Goal: Task Accomplishment & Management: Manage account settings

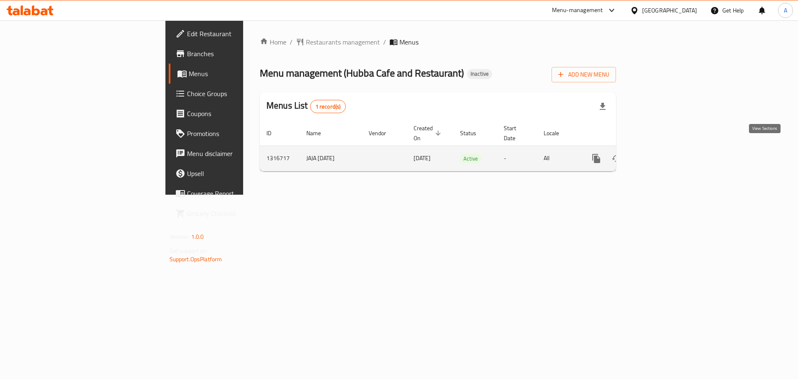
click at [662, 153] on icon "enhanced table" at bounding box center [657, 158] width 10 height 10
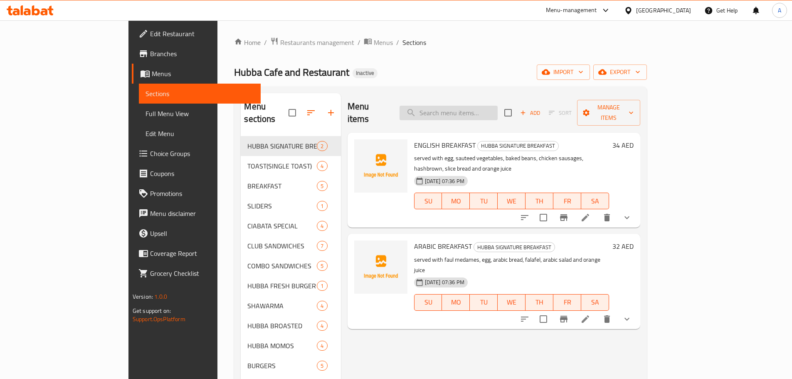
click at [478, 111] on input "search" at bounding box center [449, 113] width 98 height 15
paste input "[PERSON_NAME]"
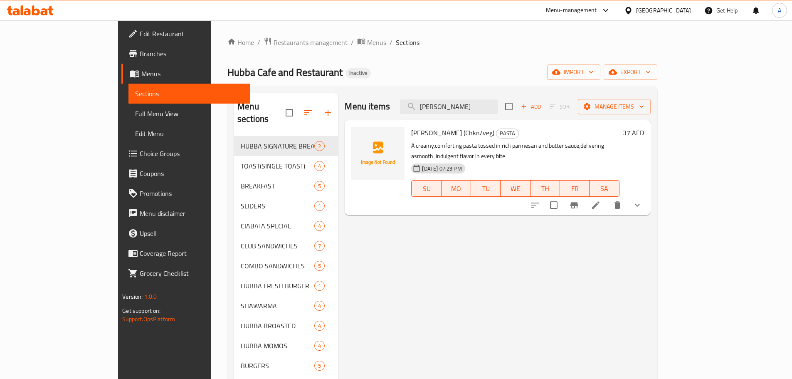
click at [642, 200] on icon "show more" at bounding box center [637, 205] width 10 height 10
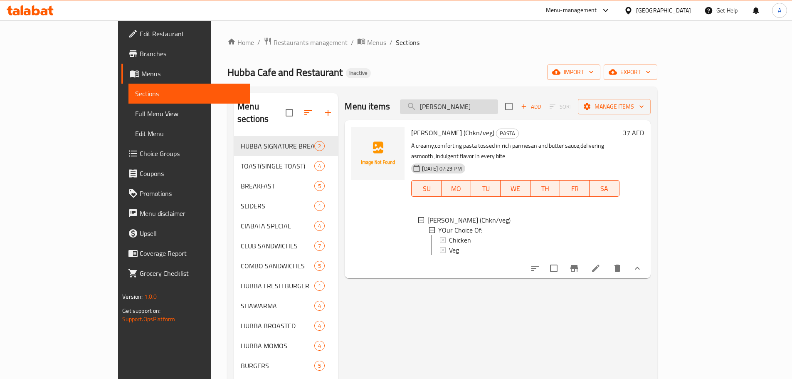
click at [498, 111] on input "[PERSON_NAME]" at bounding box center [449, 106] width 98 height 15
paste input "Charcoal Chicken With Rice"
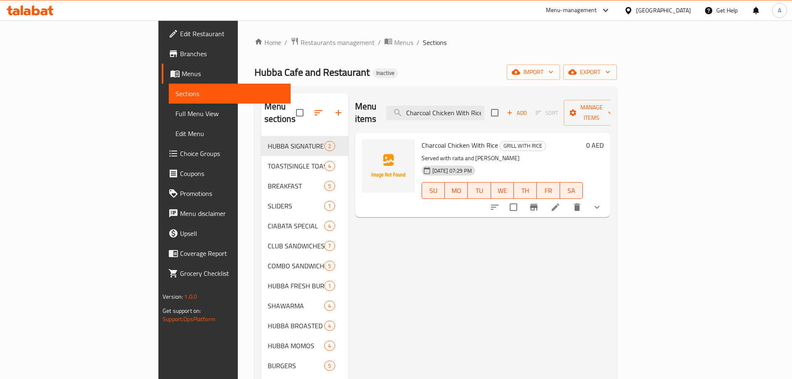
type input "Charcoal Chicken With Rice"
click at [567, 202] on li at bounding box center [555, 207] width 23 height 15
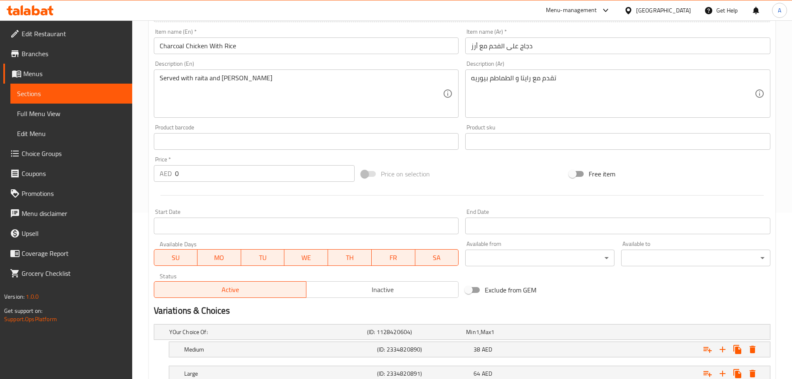
scroll to position [227, 0]
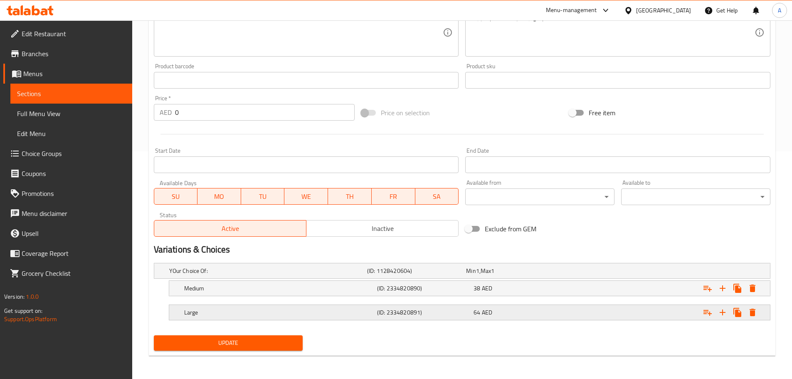
click at [382, 306] on div "(ID: 2334820891)" at bounding box center [423, 312] width 96 height 12
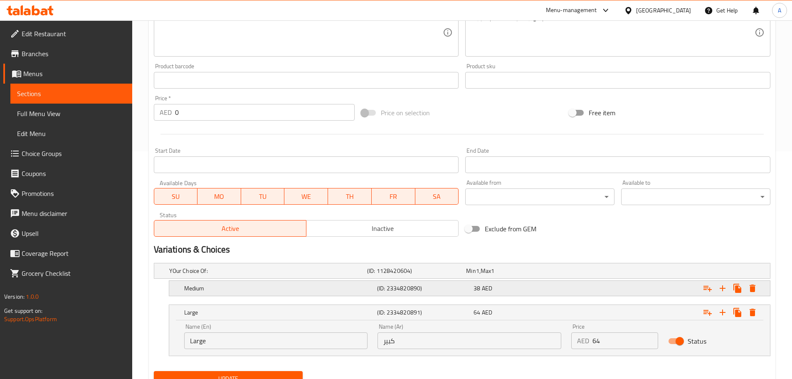
click at [393, 289] on h5 "(ID: 2334820890)" at bounding box center [423, 288] width 93 height 8
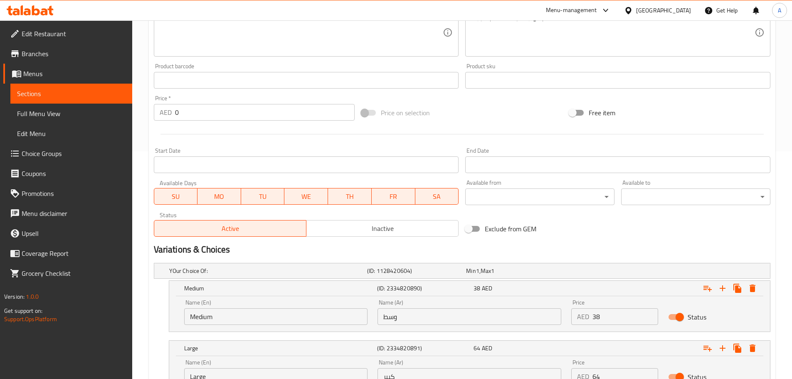
scroll to position [0, 0]
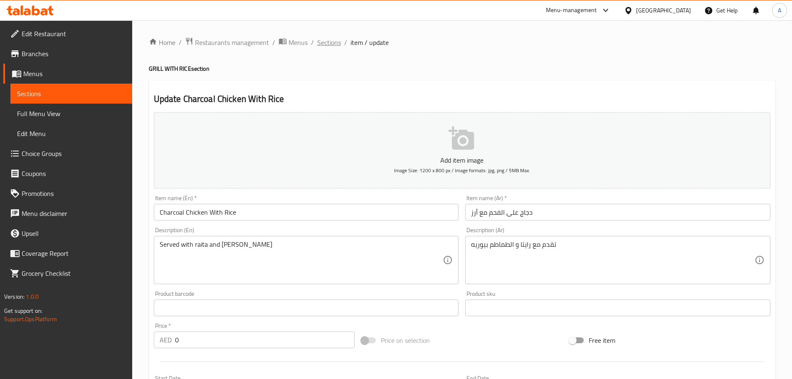
click at [325, 47] on span "Sections" at bounding box center [329, 42] width 24 height 10
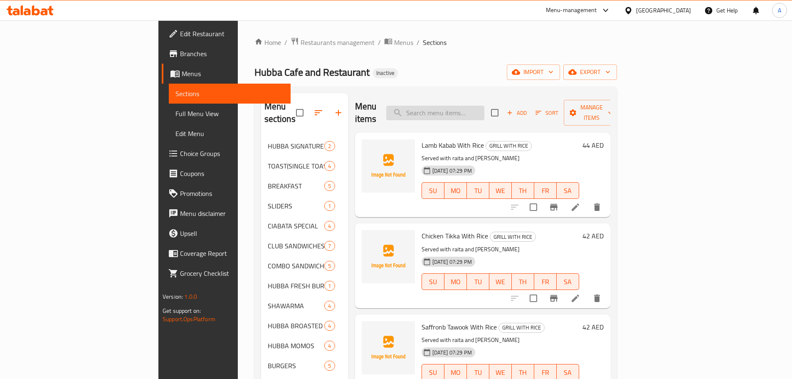
click at [484, 108] on input "search" at bounding box center [435, 113] width 98 height 15
paste input "Hot & Sour Soup"
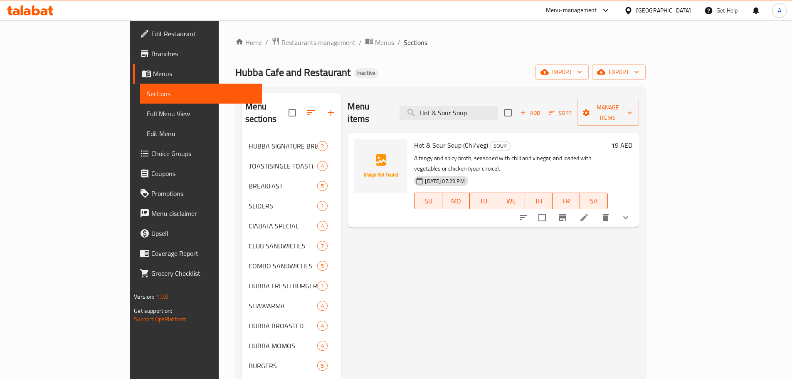
click at [636, 207] on button "show more" at bounding box center [626, 217] width 20 height 20
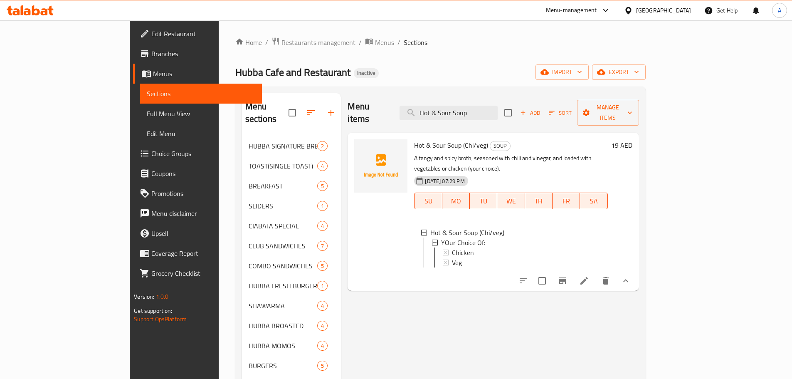
click at [524, 115] on div "Menu items Hot & Sour Soup Add Sort Manage items" at bounding box center [493, 113] width 291 height 40
click at [498, 106] on input "Hot & Sour Soup" at bounding box center [449, 113] width 98 height 15
paste input "Manchow"
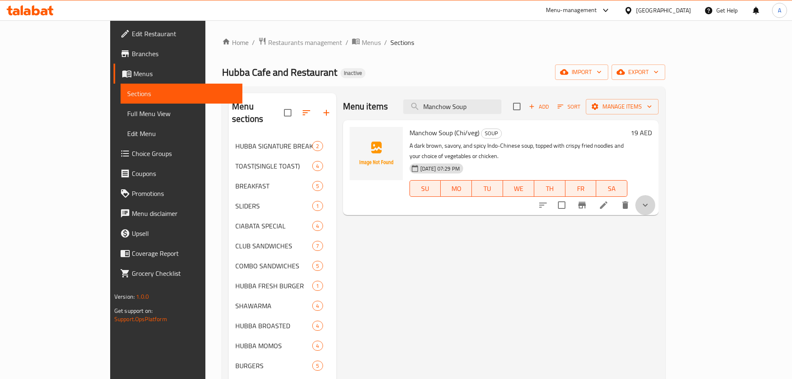
click at [655, 202] on button "show more" at bounding box center [645, 205] width 20 height 20
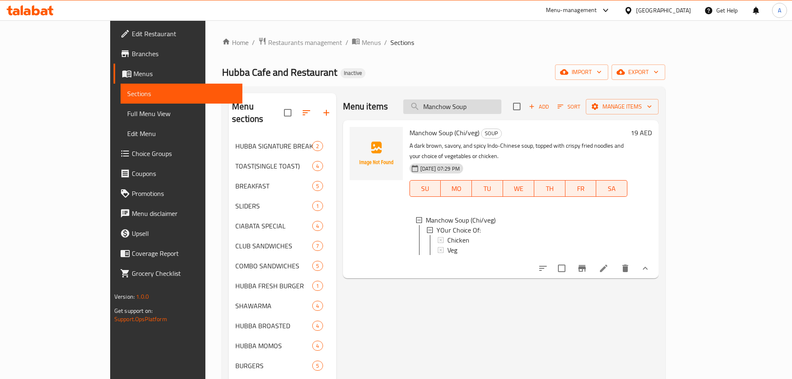
click at [498, 106] on input "Manchow Soup" at bounding box center [452, 106] width 98 height 15
paste input "Sweet Corn"
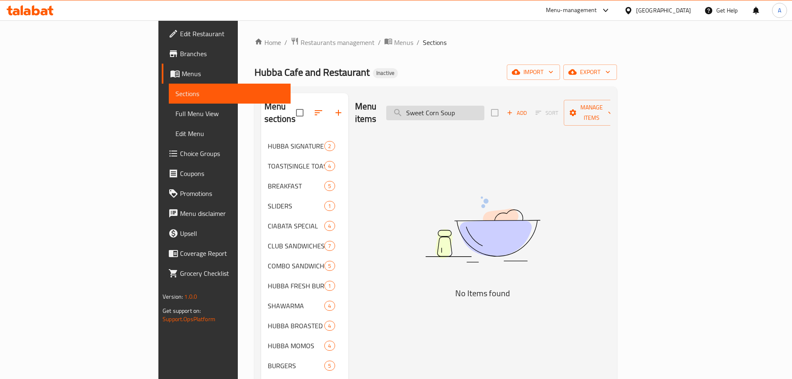
click at [484, 108] on input "Sweet Corn Soup" at bounding box center [435, 113] width 98 height 15
click at [484, 109] on input "Sweet Corn Soup" at bounding box center [435, 113] width 98 height 15
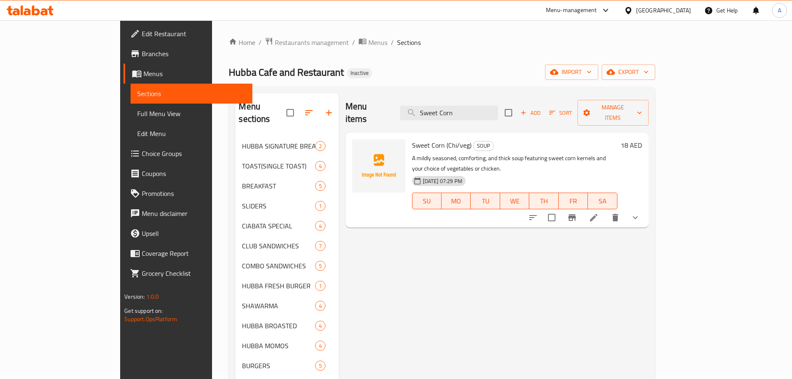
type input "Sweet Corn"
click at [640, 212] on icon "show more" at bounding box center [635, 217] width 10 height 10
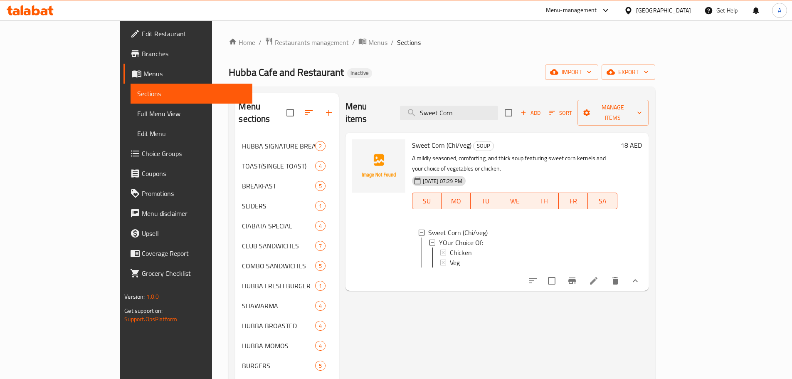
click at [137, 110] on span "Full Menu View" at bounding box center [191, 114] width 109 height 10
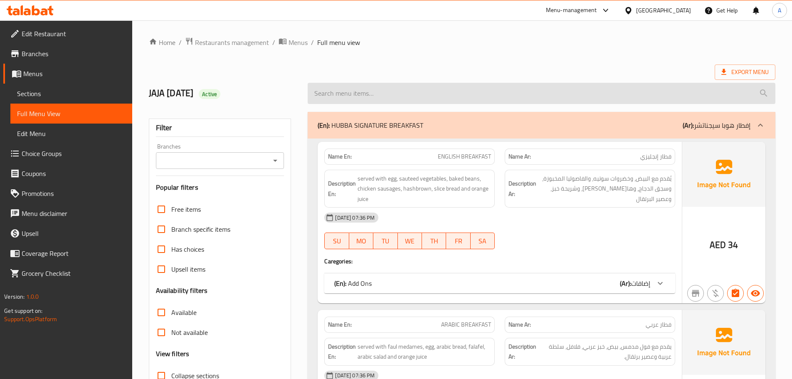
click at [453, 95] on input "search" at bounding box center [542, 93] width 468 height 21
paste input "English Breakfast"
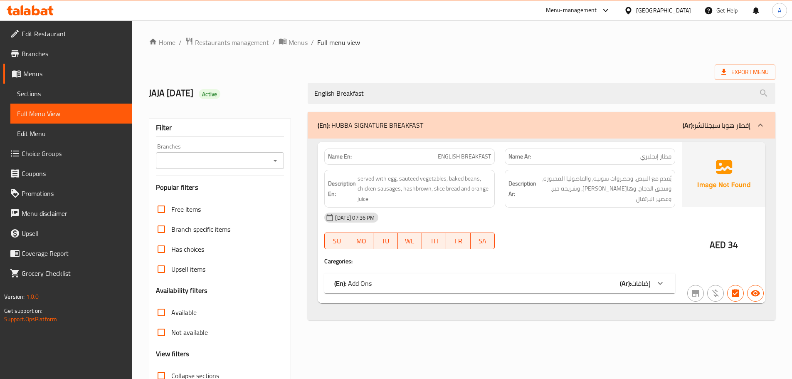
scroll to position [64, 0]
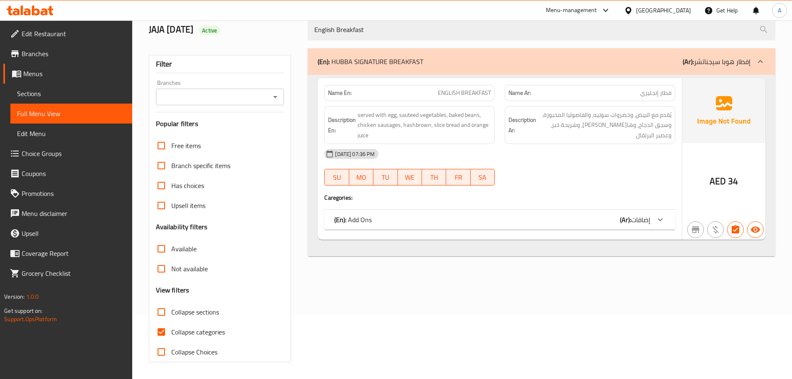
click at [410, 217] on div "(En): Add Ons (Ar): إضافات" at bounding box center [492, 220] width 316 height 10
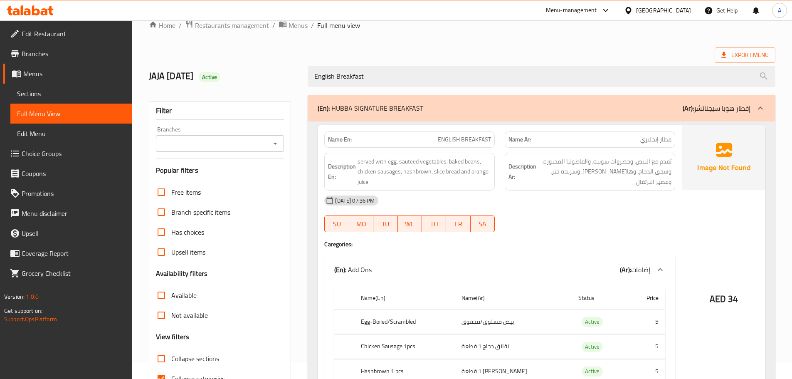
scroll to position [100, 0]
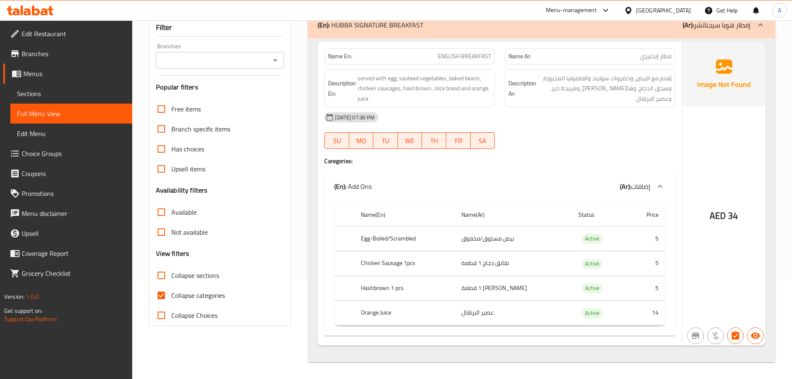
click at [408, 233] on th "Egg-Boiled/Scrambled" at bounding box center [404, 238] width 101 height 25
copy th "Egg-Boiled/Scrambled"
click at [548, 137] on div "[DATE] 07:36 PM SU MO TU WE TH FR SA" at bounding box center [499, 130] width 361 height 47
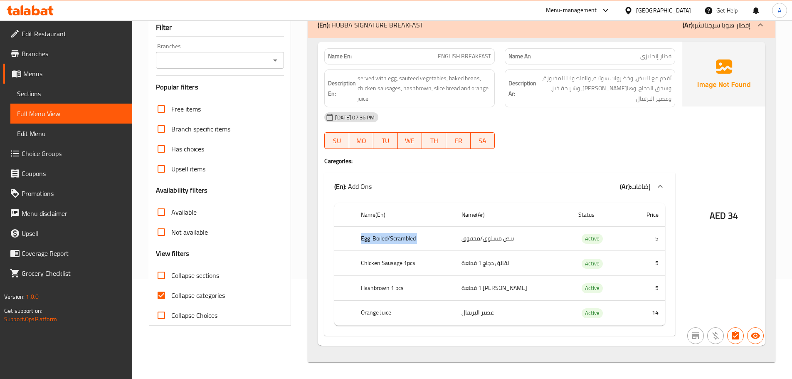
drag, startPoint x: 361, startPoint y: 238, endPoint x: 542, endPoint y: 238, distance: 181.3
click at [542, 238] on tr "Egg-Boiled/Scrambled بيض مسلوق/مخفوق Active 5" at bounding box center [499, 238] width 331 height 25
drag, startPoint x: 367, startPoint y: 262, endPoint x: 503, endPoint y: 261, distance: 136.0
click at [503, 261] on tr "Chicken Sausage 1pcs نقانق دجاج 1 قطعة Active 5" at bounding box center [499, 263] width 331 height 25
click at [385, 261] on th "Chicken Sausage 1pcs" at bounding box center [404, 263] width 101 height 25
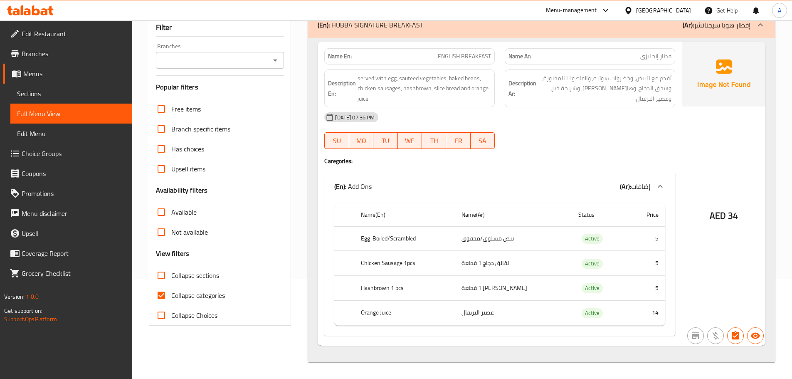
click at [385, 261] on th "Chicken Sausage 1pcs" at bounding box center [404, 263] width 101 height 25
click at [388, 259] on th "Chicken Sausage 1pcs" at bounding box center [404, 263] width 101 height 25
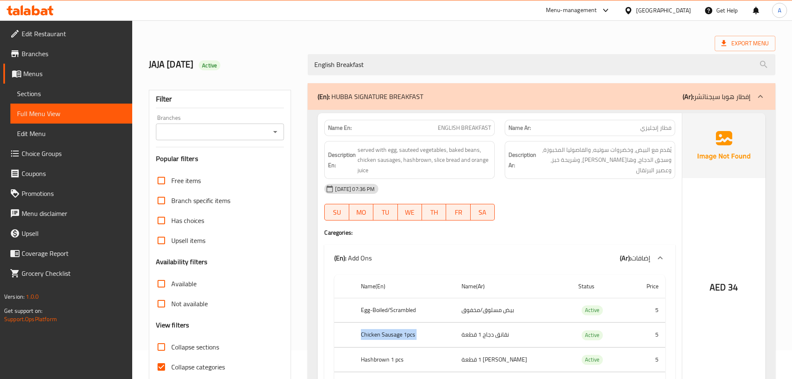
scroll to position [17, 0]
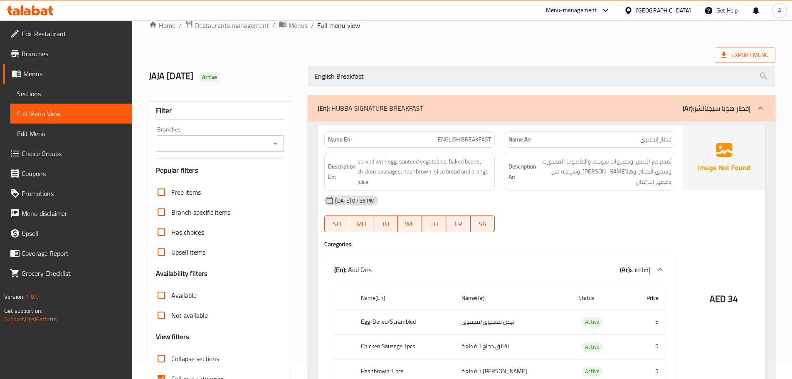
click at [390, 61] on div "English Breakfast" at bounding box center [542, 76] width 478 height 31
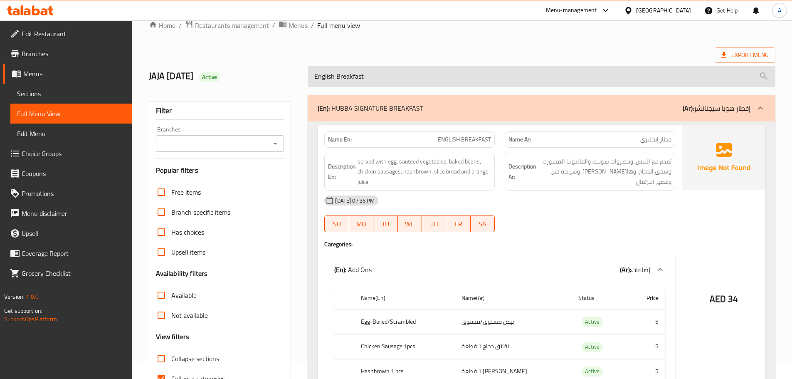
click at [383, 74] on input "English Breakfast" at bounding box center [542, 76] width 468 height 21
paste input "ARABIC BREAKFAST"
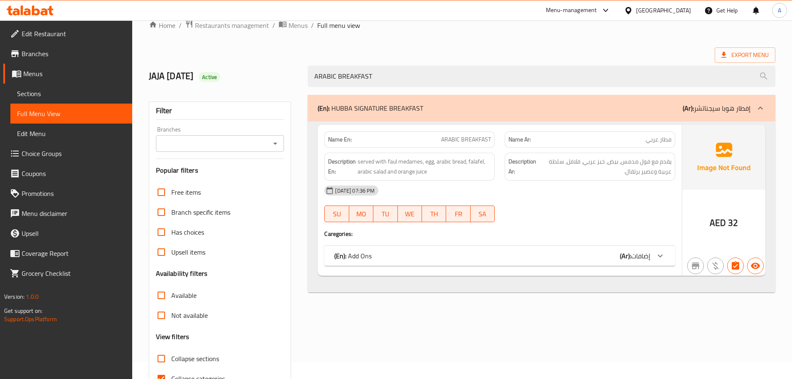
type input "ARABIC BREAKFAST"
click at [403, 255] on div "(En): Add Ons (Ar): إضافات" at bounding box center [492, 256] width 316 height 10
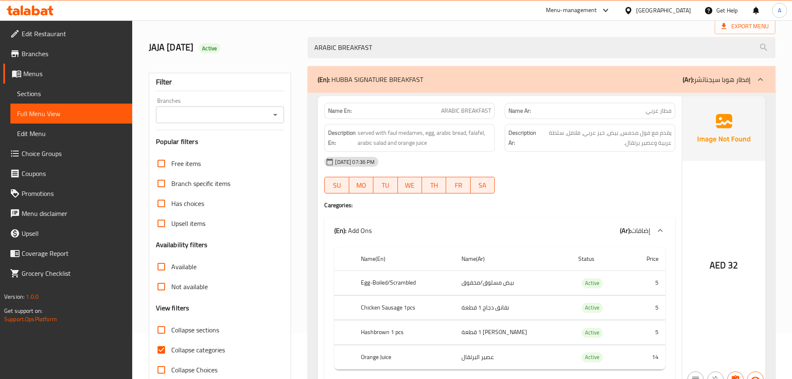
scroll to position [84, 0]
